Goal: Task Accomplishment & Management: Use online tool/utility

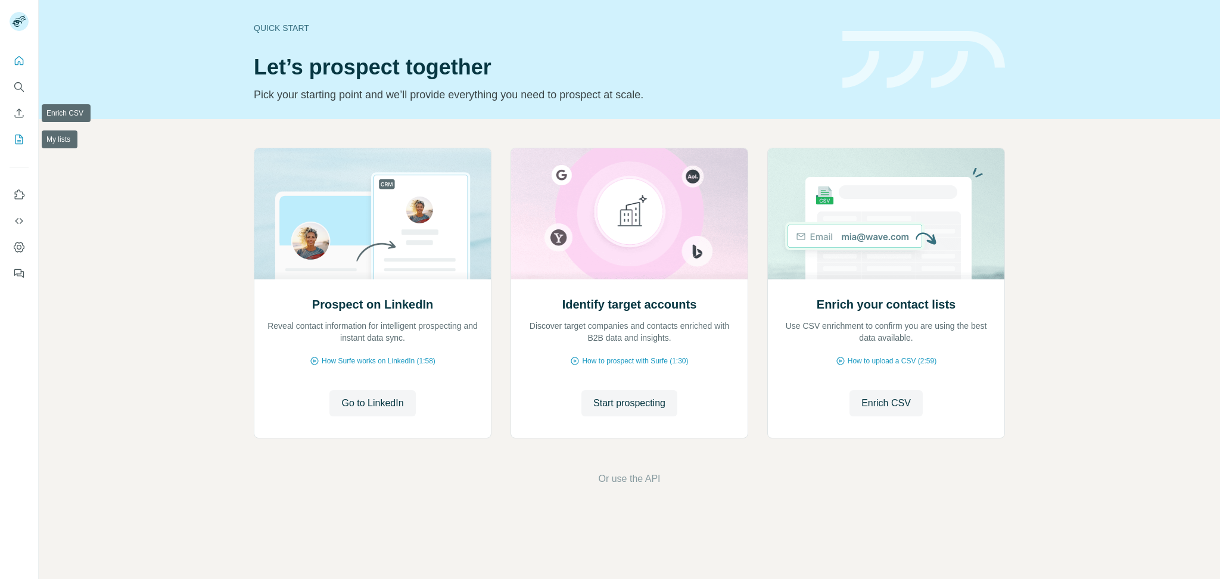
click at [14, 142] on icon "My lists" at bounding box center [19, 139] width 12 height 12
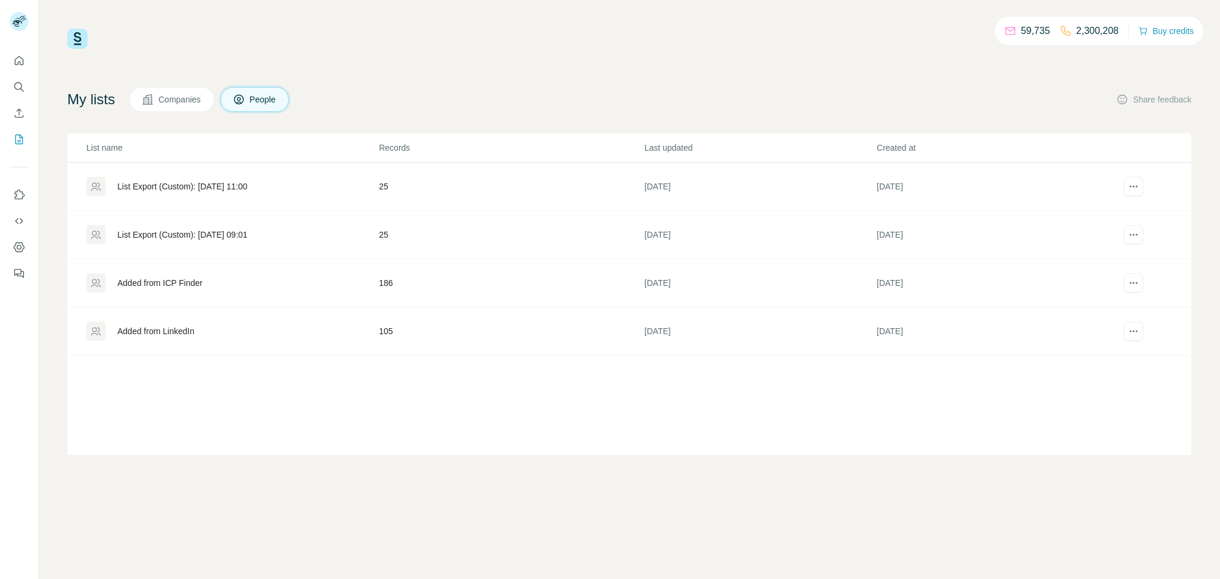
click at [247, 190] on div "List Export (Custom): [DATE] 11:00" at bounding box center [182, 186] width 130 height 12
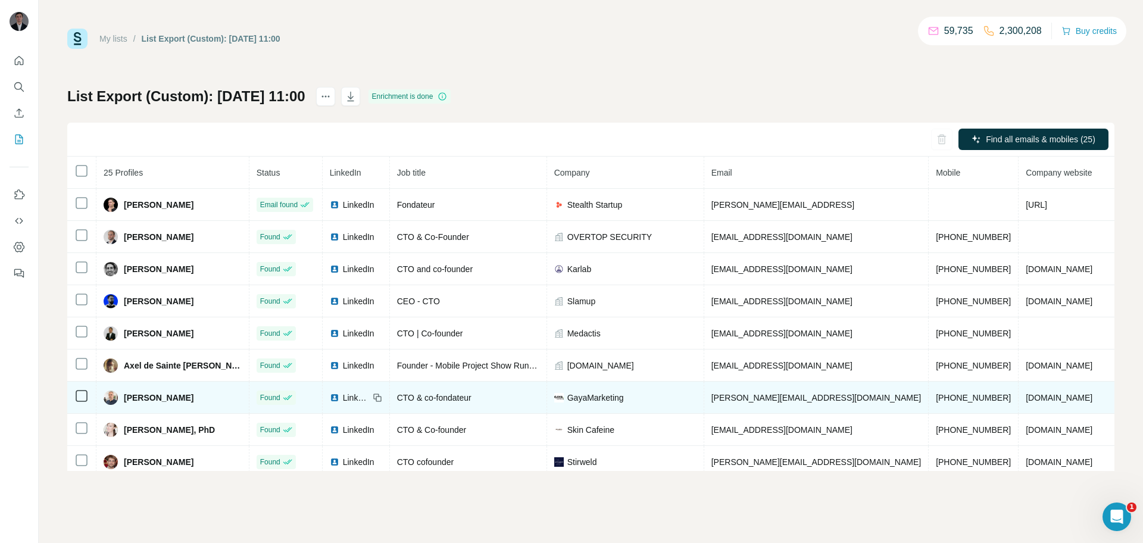
scroll to position [289, 0]
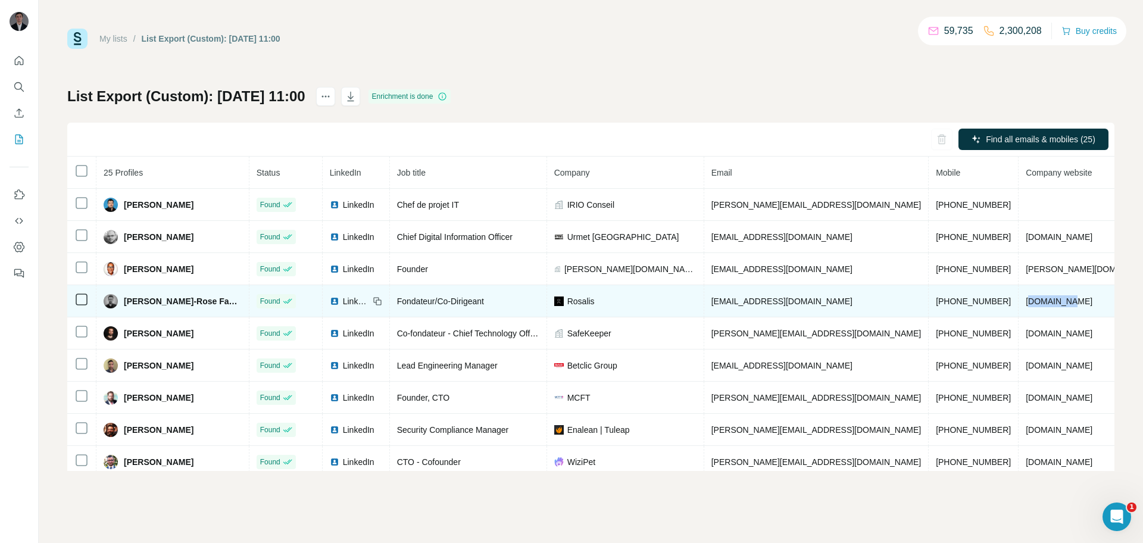
drag, startPoint x: 959, startPoint y: 308, endPoint x: 920, endPoint y: 306, distance: 39.4
click at [1019, 306] on td "[DOMAIN_NAME]" at bounding box center [1094, 301] width 150 height 32
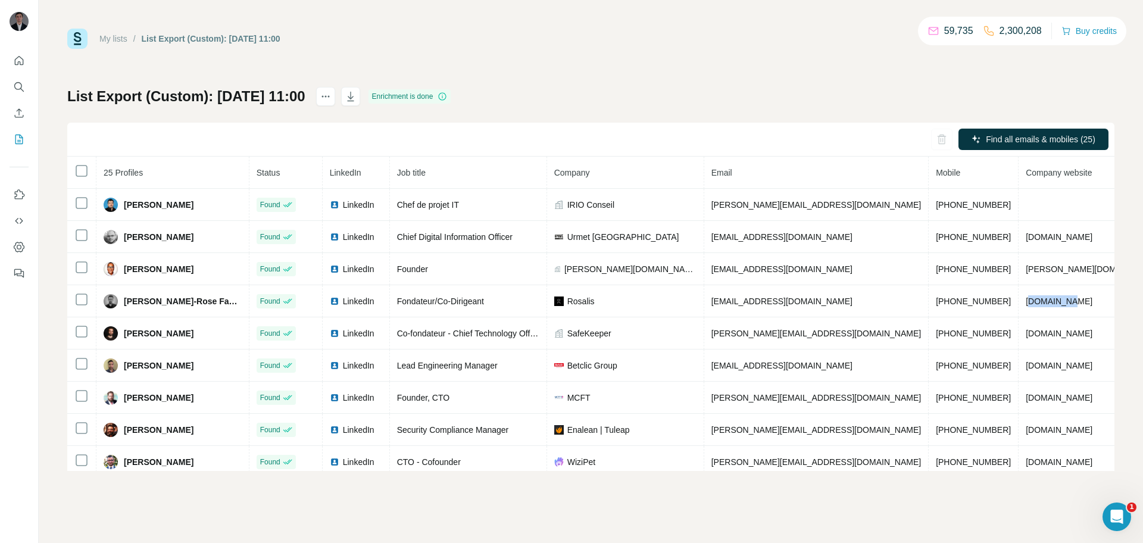
copy span "[DOMAIN_NAME]"
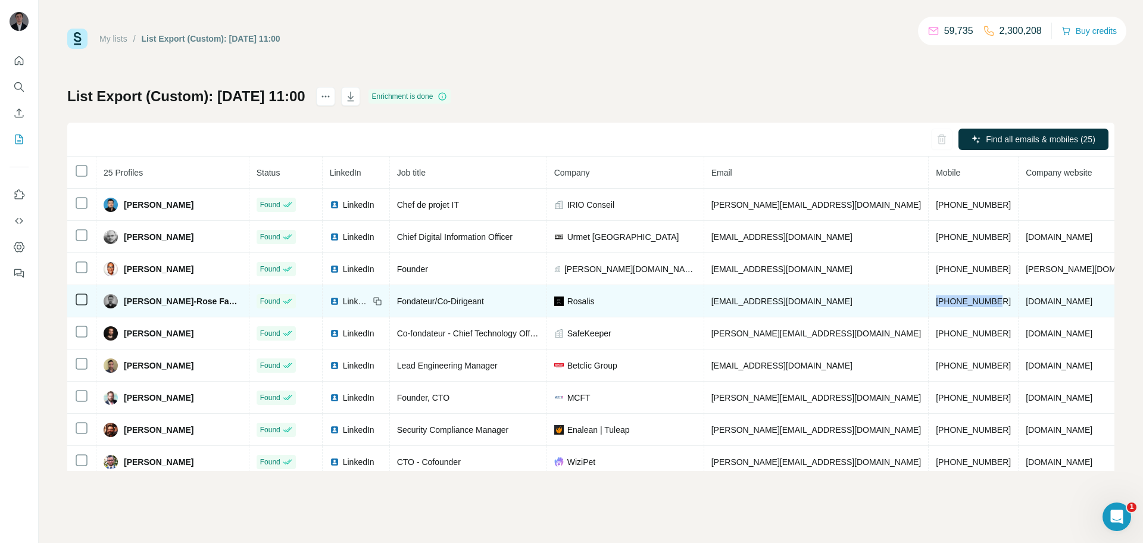
drag, startPoint x: 840, startPoint y: 305, endPoint x: 905, endPoint y: 308, distance: 65.0
click at [929, 308] on td "[PHONE_NUMBER]" at bounding box center [974, 301] width 90 height 32
copy span "[PHONE_NUMBER]"
